Goal: Book appointment/travel/reservation

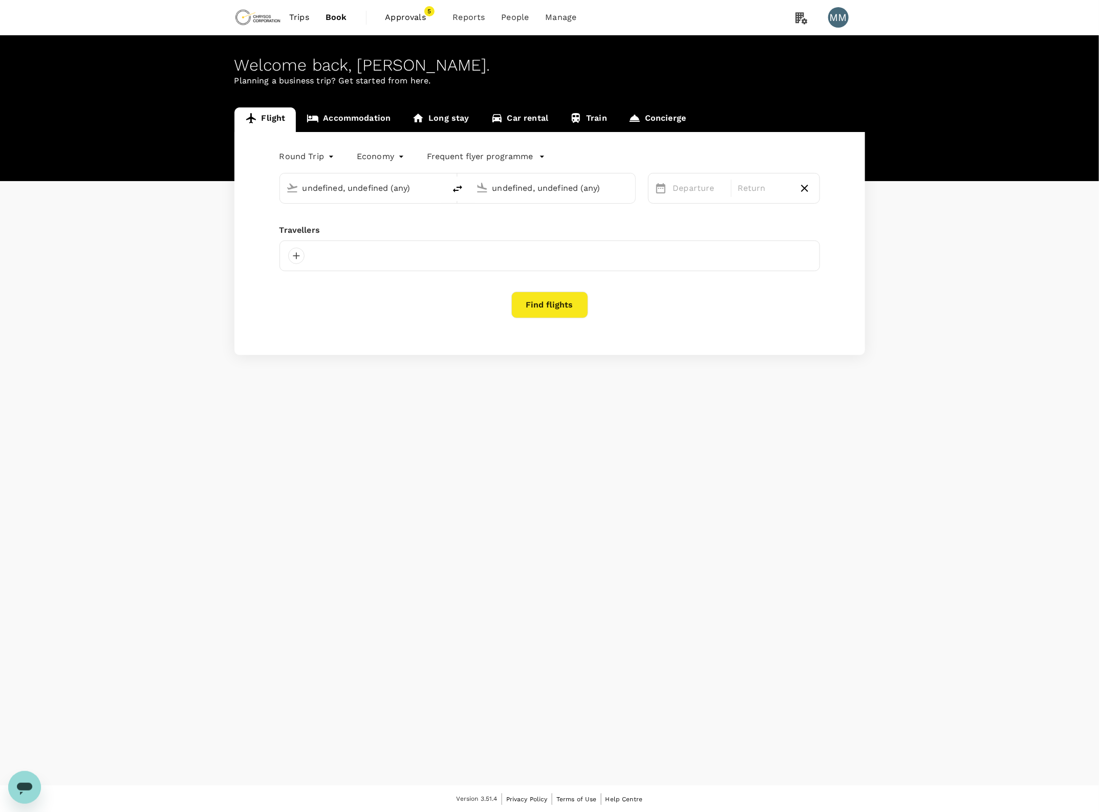
type input "Adelaide (ADL)"
type input "[GEOGRAPHIC_DATA] ([PERSON_NAME])"
type input "Adelaide (ADL)"
type input "[GEOGRAPHIC_DATA] ([PERSON_NAME])"
type input "Adelaide (ADL)"
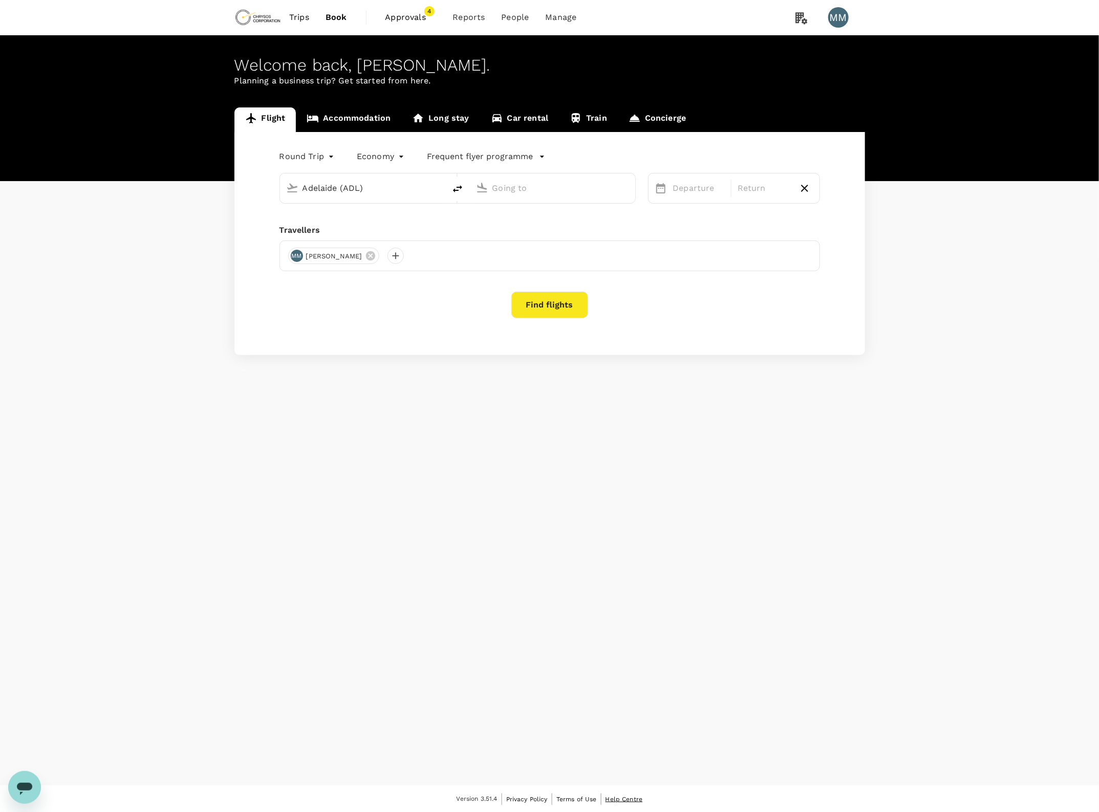
type input "[GEOGRAPHIC_DATA] ([PERSON_NAME])"
click at [617, 798] on span "Help Centre" at bounding box center [623, 799] width 37 height 7
